Goal: Task Accomplishment & Management: Manage account settings

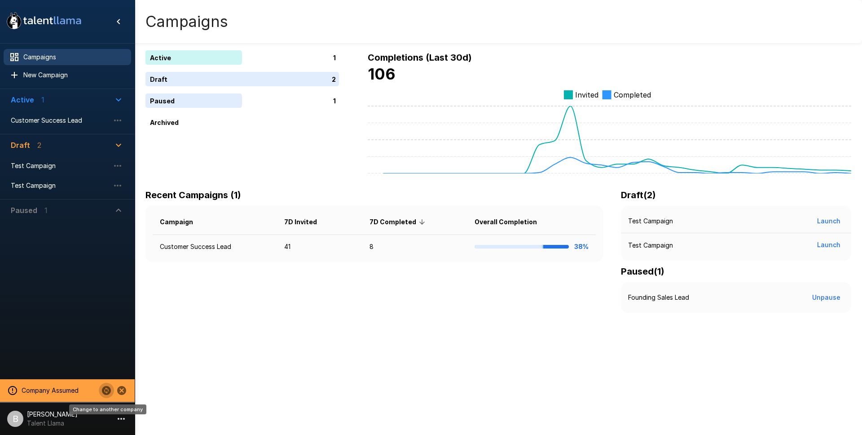
click at [103, 389] on icon "Change to another company" at bounding box center [106, 390] width 9 height 9
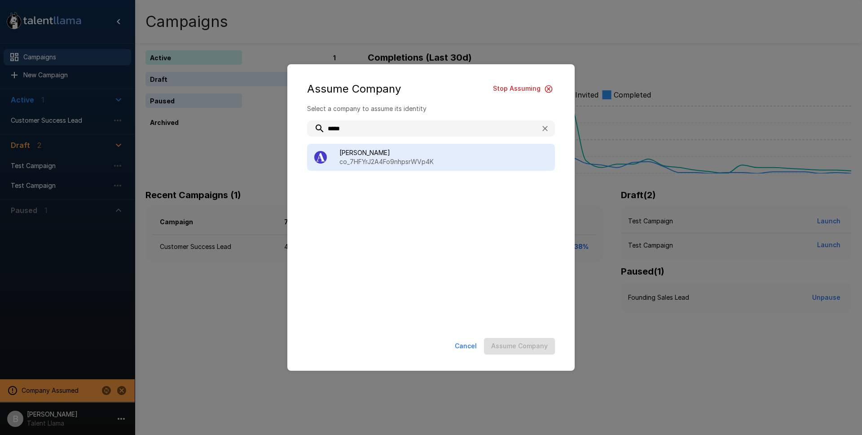
type input "*****"
click at [437, 165] on p "co_7HFYrJ2A4Fo9nhpsrWVp4K" at bounding box center [444, 161] width 208 height 9
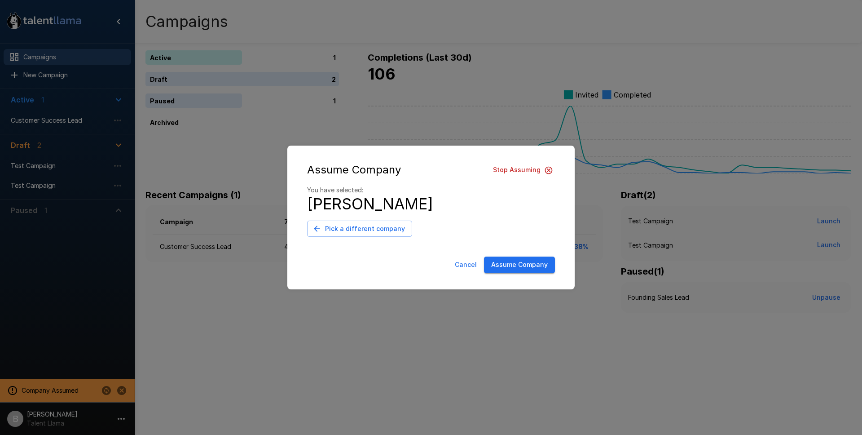
click at [534, 269] on button "Assume Company" at bounding box center [519, 264] width 71 height 17
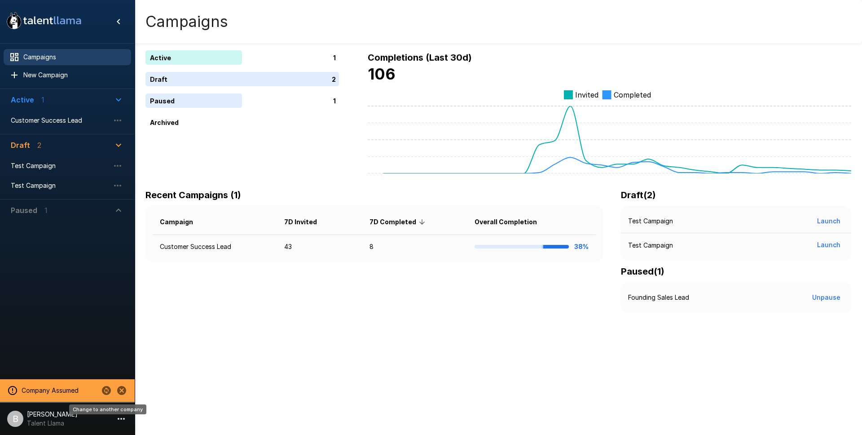
click at [109, 391] on icon "Change to another company" at bounding box center [106, 390] width 9 height 9
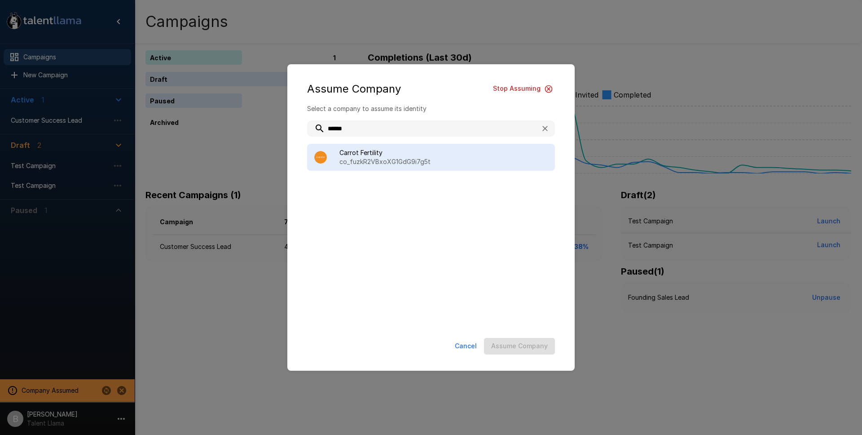
type input "******"
click at [392, 162] on p "co_fuzkR2VBxoXG1GdG9i7g5t" at bounding box center [444, 161] width 208 height 9
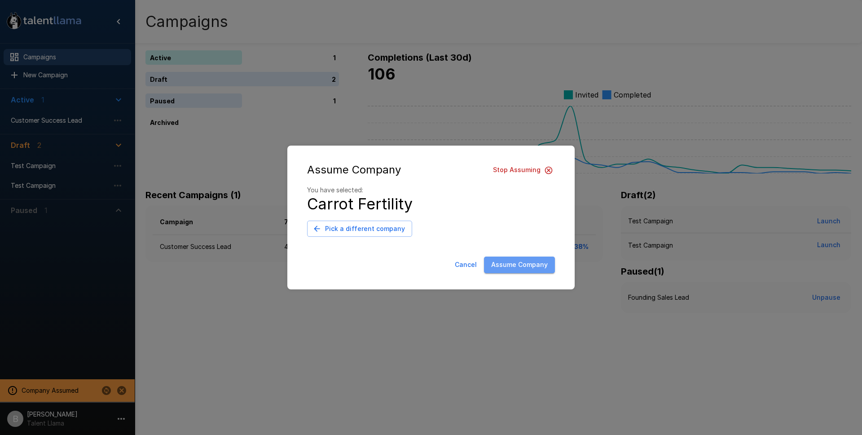
click at [547, 267] on button "Assume Company" at bounding box center [519, 264] width 71 height 17
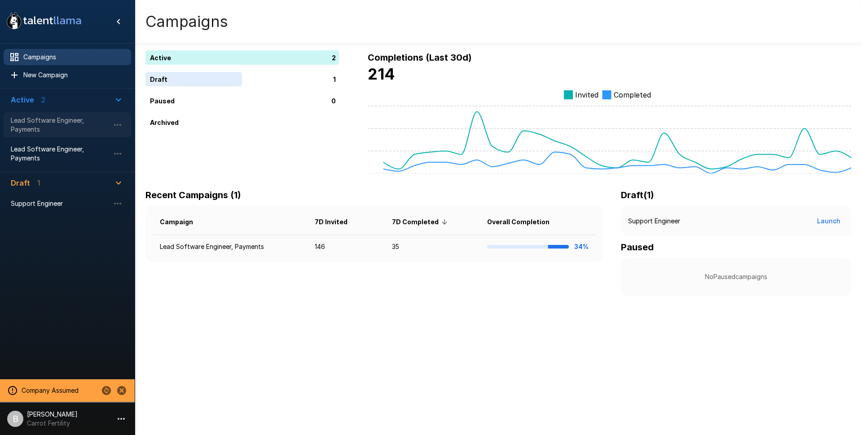
click at [57, 130] on span "Lead Software Engineer, Payments" at bounding box center [60, 125] width 99 height 18
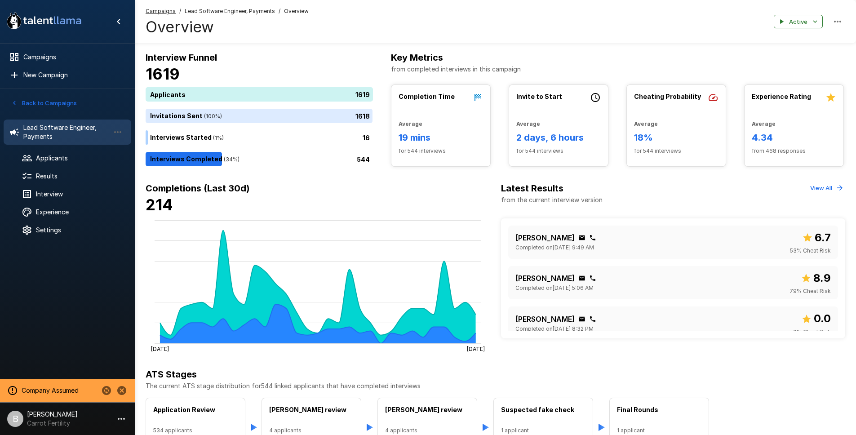
click at [47, 106] on button "Back to Campaigns" at bounding box center [44, 103] width 70 height 14
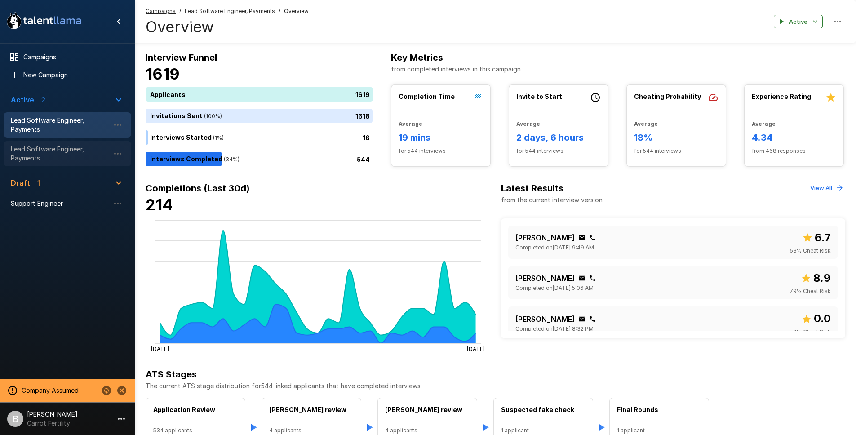
click at [54, 165] on div "Lead Software Engineer, Payments" at bounding box center [68, 153] width 128 height 25
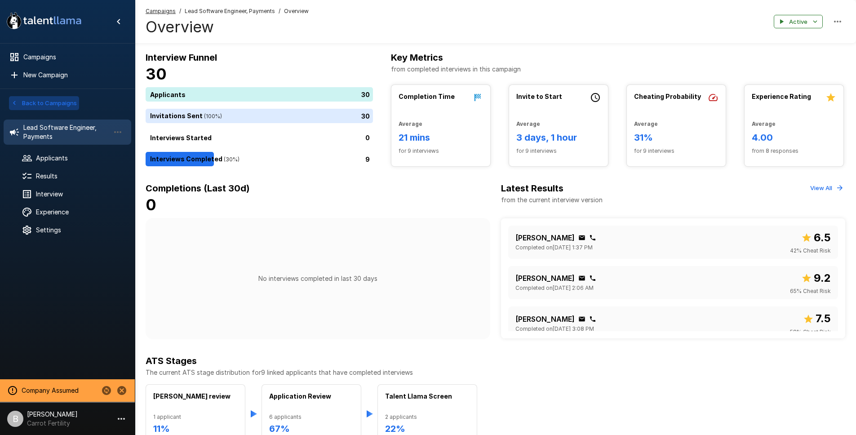
click at [43, 100] on button "Back to Campaigns" at bounding box center [44, 103] width 70 height 14
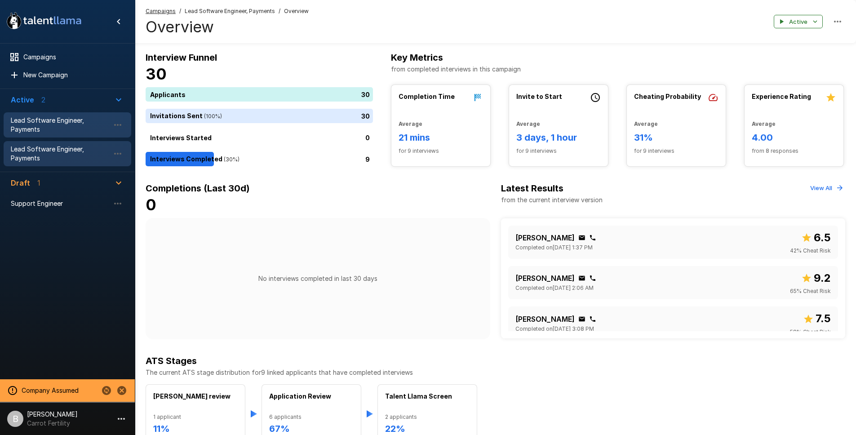
click at [59, 127] on span "Lead Software Engineer, Payments" at bounding box center [60, 125] width 99 height 18
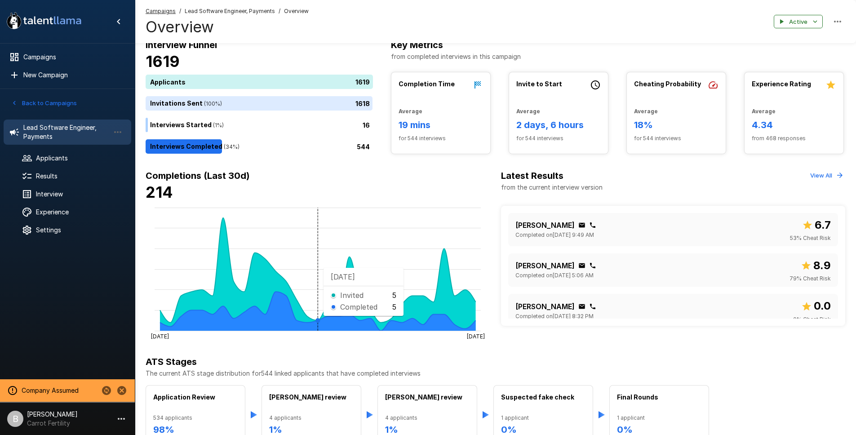
scroll to position [62, 0]
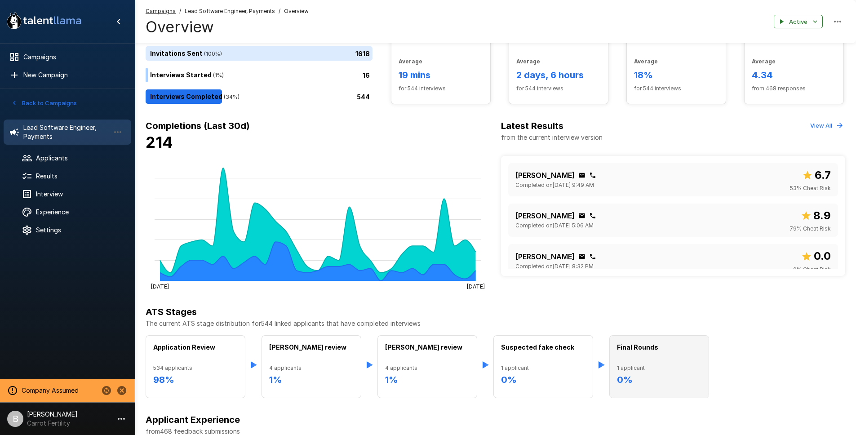
click at [668, 352] on div "Final Rounds" at bounding box center [659, 353] width 84 height 21
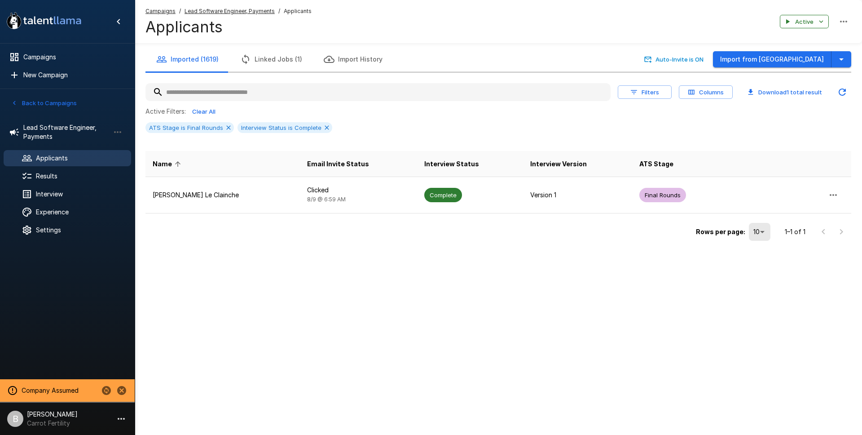
click at [240, 12] on u "Lead Software Engineer, Payments" at bounding box center [230, 11] width 90 height 7
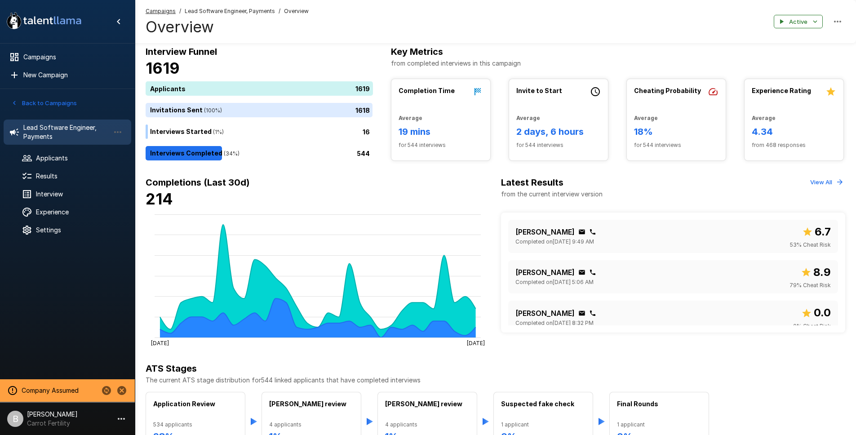
scroll to position [12, 0]
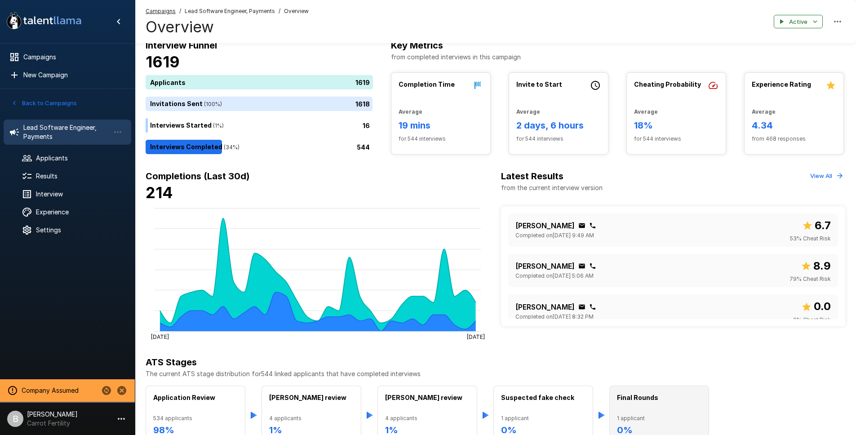
click at [642, 417] on span "1 applicant" at bounding box center [659, 418] width 84 height 9
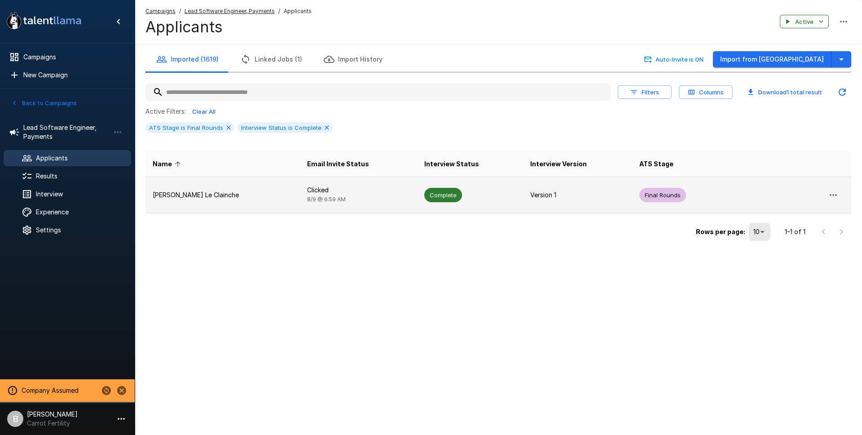
click at [215, 197] on p "Killian Le Clainche" at bounding box center [223, 194] width 140 height 9
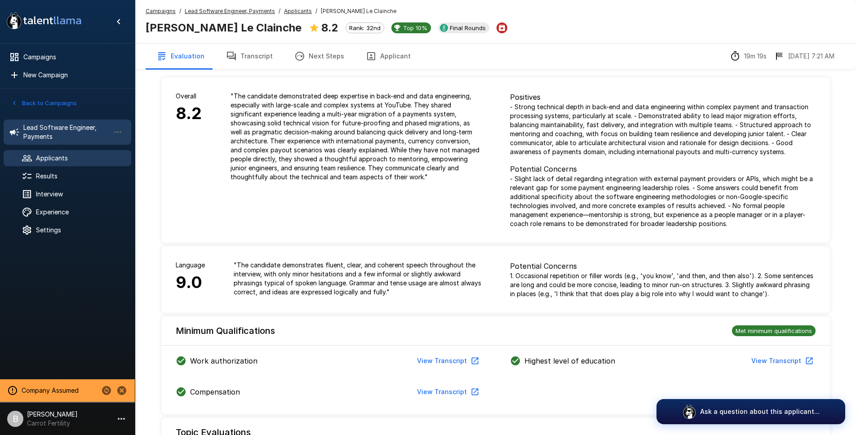
click at [55, 127] on span "Lead Software Engineer, Payments" at bounding box center [66, 132] width 86 height 18
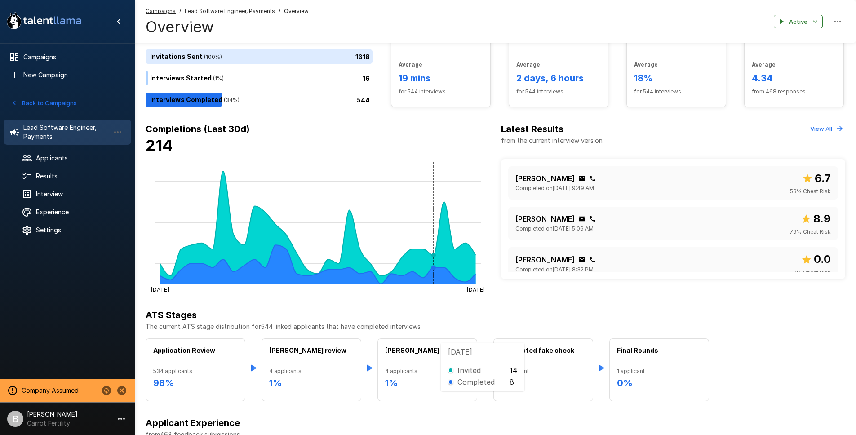
scroll to position [200, 0]
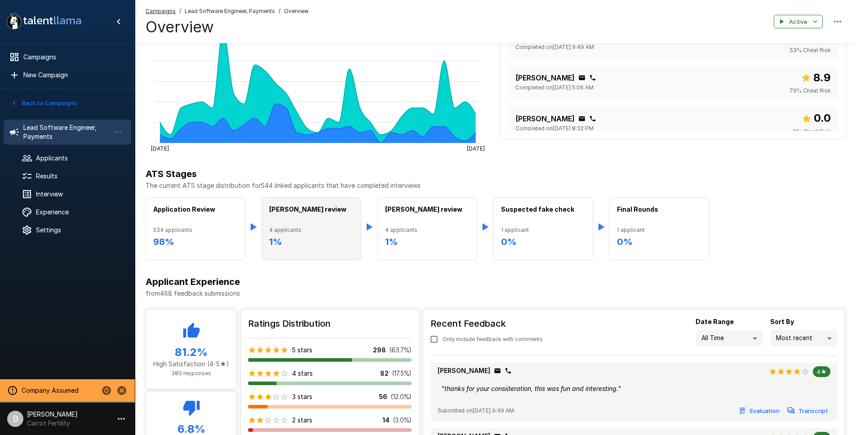
click at [324, 232] on span "4 applicants" at bounding box center [311, 229] width 84 height 9
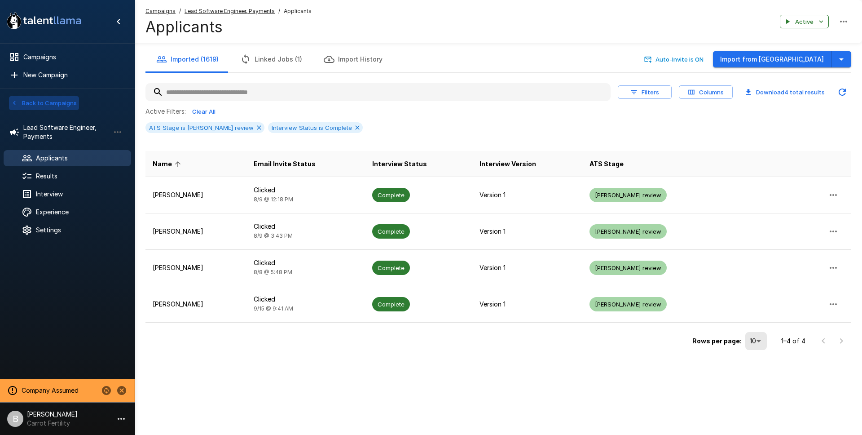
click at [47, 109] on button "Back to Campaigns" at bounding box center [44, 103] width 70 height 14
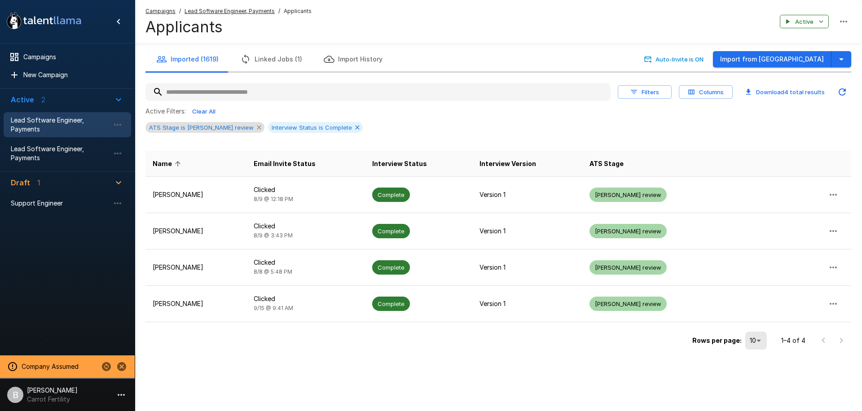
click at [256, 127] on icon at bounding box center [259, 127] width 7 height 7
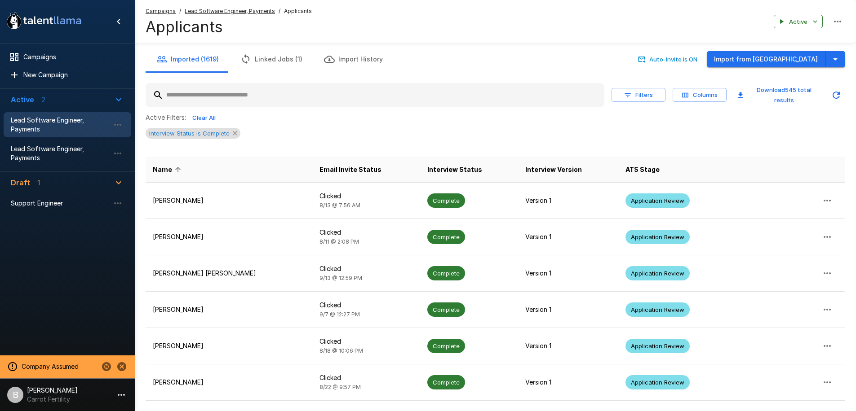
click at [232, 131] on icon at bounding box center [234, 133] width 7 height 7
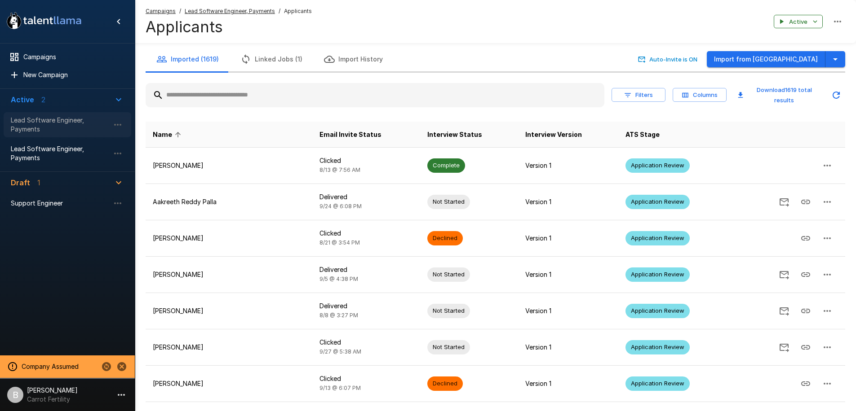
click at [45, 128] on span "Lead Software Engineer, Payments" at bounding box center [60, 125] width 99 height 18
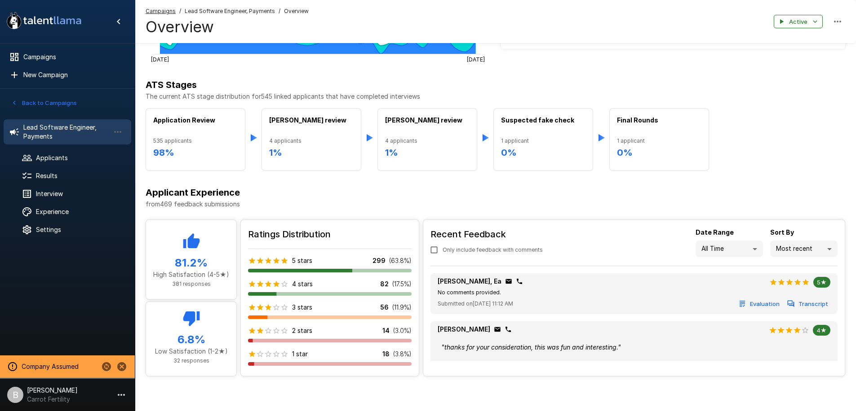
scroll to position [291, 0]
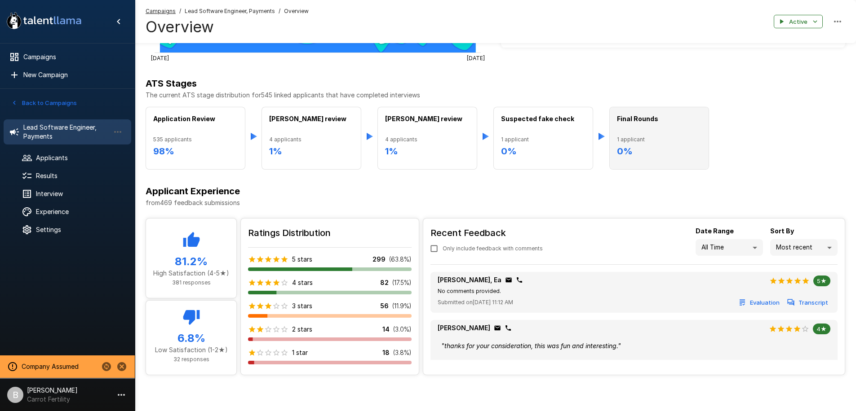
click at [650, 132] on p "Final Rounds" at bounding box center [637, 124] width 41 height 18
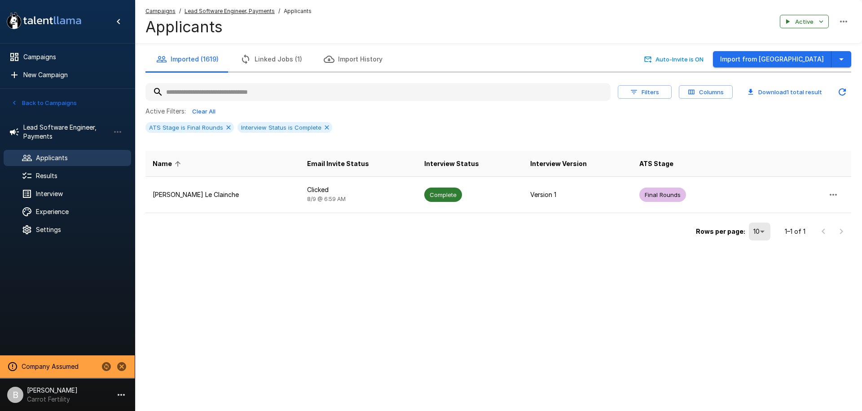
click at [229, 305] on div ".st0{fill:#FFFFFF;} .st1{fill:#76a4ed;} Campaigns New Campaign Active 2 Lead So…" at bounding box center [431, 205] width 862 height 411
click at [58, 138] on span "Lead Software Engineer, Payments" at bounding box center [66, 132] width 86 height 18
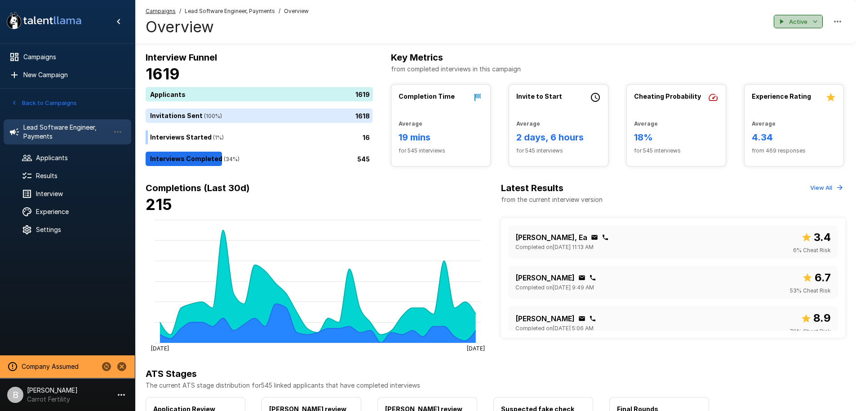
click at [809, 25] on button "Active" at bounding box center [797, 22] width 49 height 14
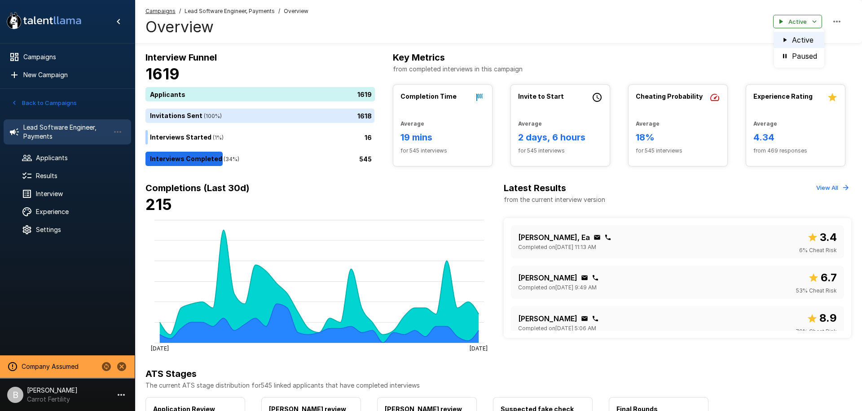
click at [490, 28] on div at bounding box center [431, 205] width 862 height 411
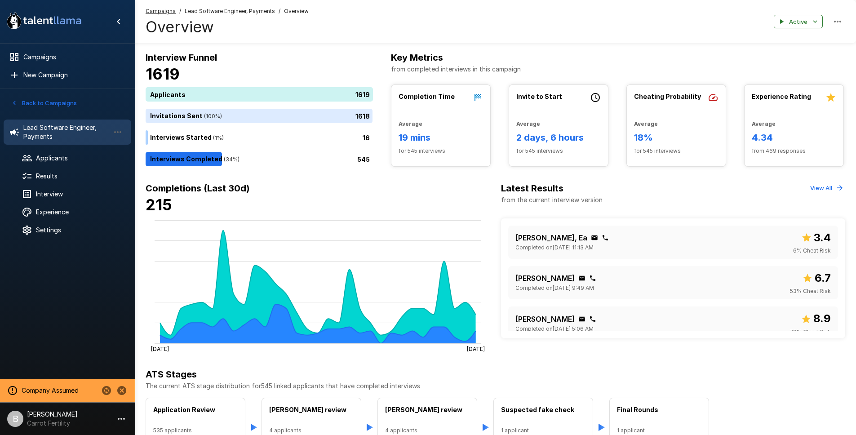
click at [276, 30] on h4 "Overview" at bounding box center [227, 27] width 163 height 19
